Goal: Information Seeking & Learning: Learn about a topic

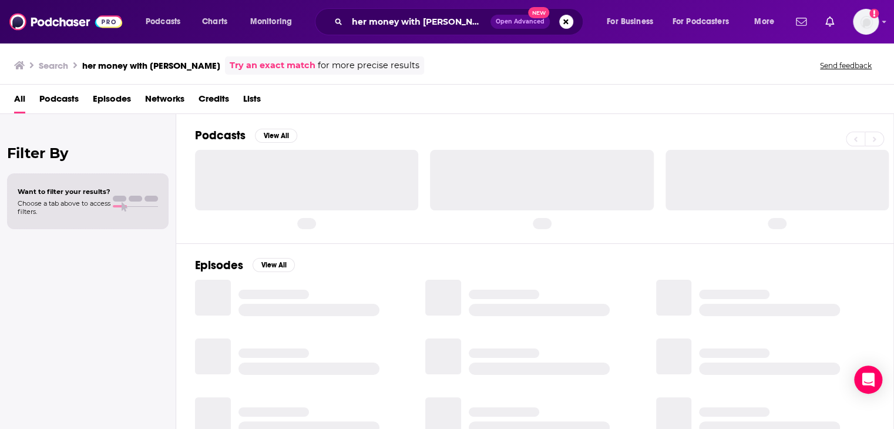
click at [69, 97] on span "Podcasts" at bounding box center [58, 101] width 39 height 24
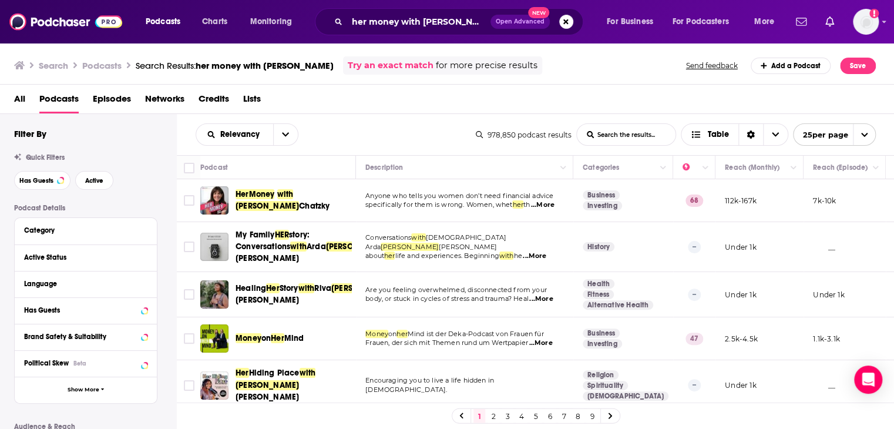
click at [265, 197] on span "HerMoney" at bounding box center [254, 194] width 39 height 10
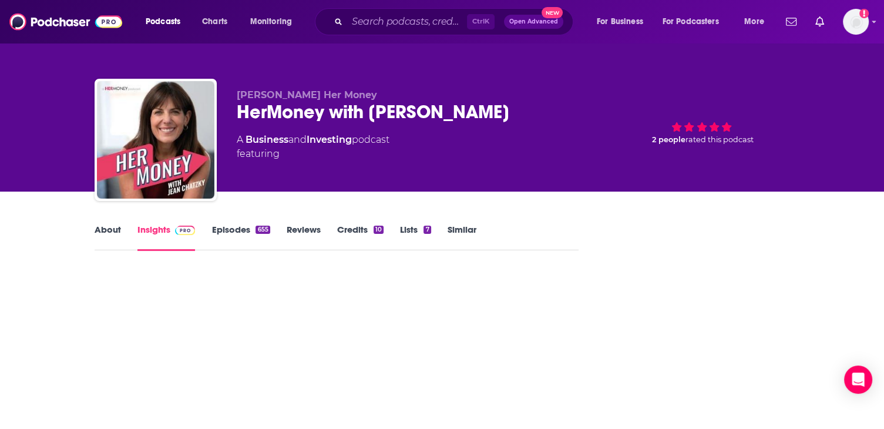
drag, startPoint x: 235, startPoint y: 136, endPoint x: 465, endPoint y: 171, distance: 233.0
click at [465, 171] on div "[PERSON_NAME] Her Money HerMoney with [PERSON_NAME] A Business and Investing po…" at bounding box center [442, 142] width 695 height 127
click at [458, 160] on div "A Business and Investing podcast featuring" at bounding box center [416, 147] width 358 height 28
drag, startPoint x: 437, startPoint y: 144, endPoint x: 225, endPoint y: 134, distance: 212.2
click at [225, 134] on div "[PERSON_NAME] Her Money HerMoney with [PERSON_NAME] 68 A Business and Investing…" at bounding box center [442, 142] width 695 height 127
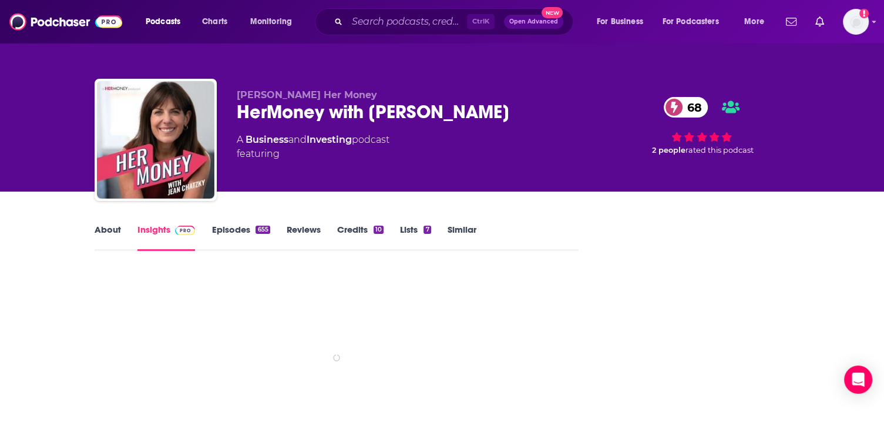
click at [226, 126] on div "[PERSON_NAME] Her Money HerMoney with [PERSON_NAME] 68 A Business and Investing…" at bounding box center [442, 142] width 695 height 127
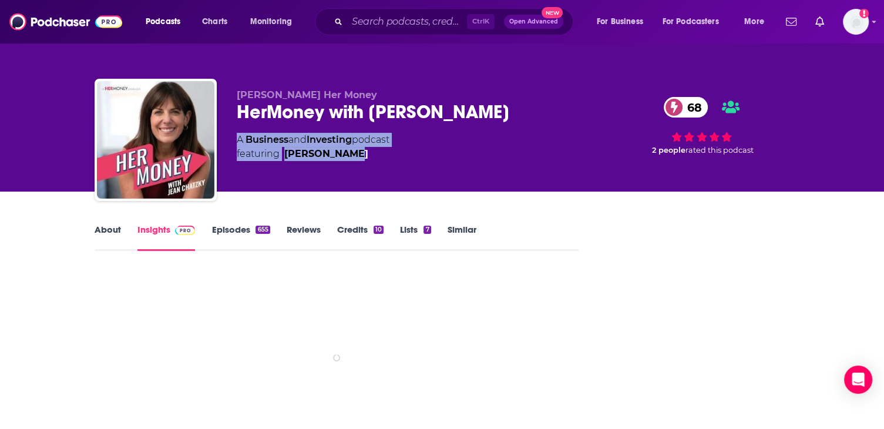
drag, startPoint x: 230, startPoint y: 135, endPoint x: 434, endPoint y: 156, distance: 204.9
click at [434, 156] on div "[PERSON_NAME] Her Money HerMoney with [PERSON_NAME] 68 A Business and Investing…" at bounding box center [442, 142] width 695 height 127
click at [434, 156] on div "A Business and Investing podcast featuring [PERSON_NAME]" at bounding box center [416, 147] width 358 height 28
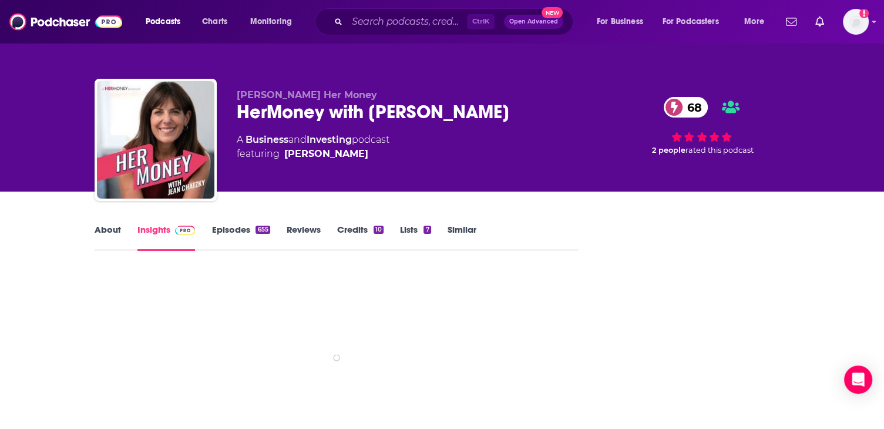
drag, startPoint x: 427, startPoint y: 144, endPoint x: 230, endPoint y: 132, distance: 197.7
click at [230, 132] on div "[PERSON_NAME] Her Money HerMoney with [PERSON_NAME] 68 A Business and Investing…" at bounding box center [442, 142] width 695 height 127
click at [233, 130] on div "[PERSON_NAME] Her Money HerMoney with [PERSON_NAME] 68 A Business and Investing…" at bounding box center [442, 142] width 695 height 127
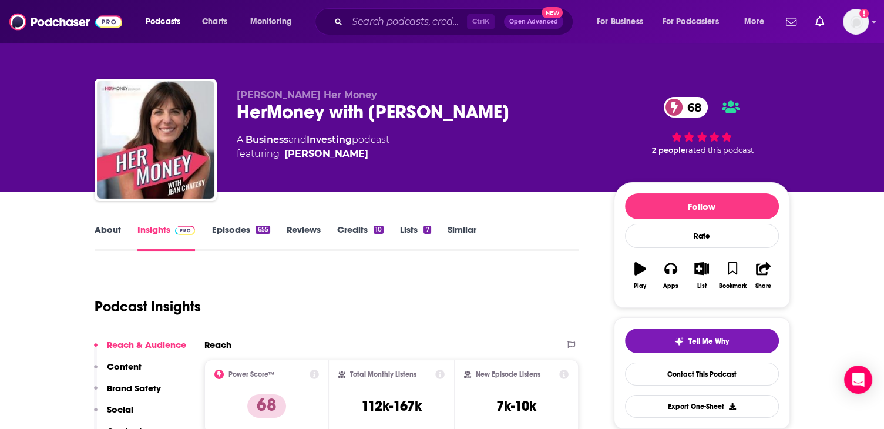
click at [155, 233] on link "Insights" at bounding box center [166, 237] width 58 height 27
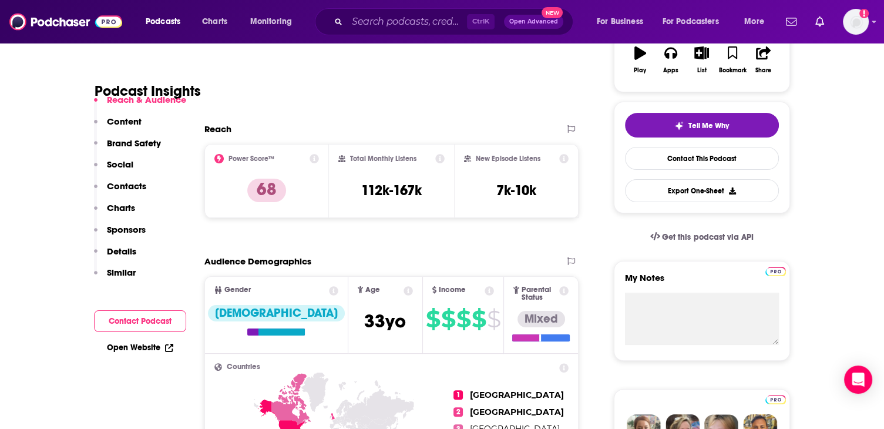
scroll to position [235, 0]
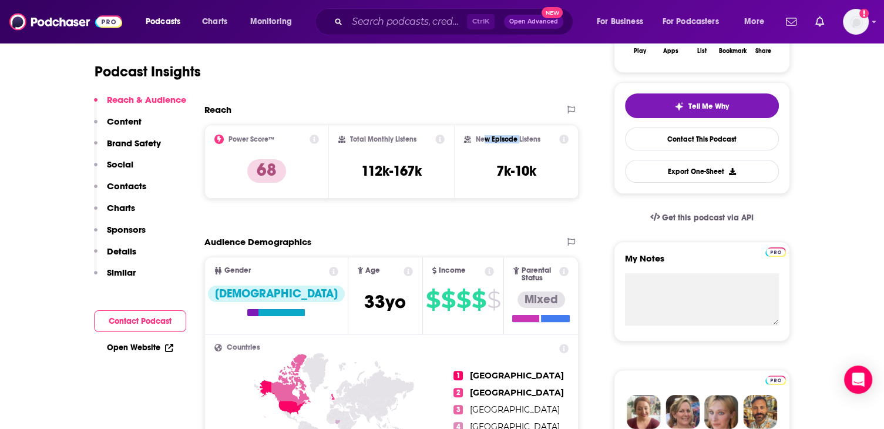
drag, startPoint x: 484, startPoint y: 139, endPoint x: 519, endPoint y: 140, distance: 35.3
click at [519, 140] on h2 "New Episode Listens" at bounding box center [508, 139] width 65 height 8
click at [528, 137] on h2 "New Episode Listens" at bounding box center [508, 139] width 65 height 8
